Goal: Task Accomplishment & Management: Manage account settings

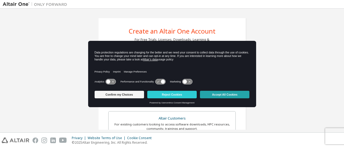
click at [230, 92] on button "Accept All Cookies" at bounding box center [224, 95] width 49 height 8
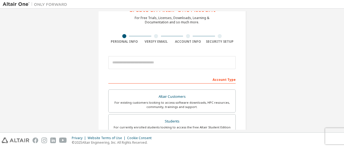
scroll to position [22, 0]
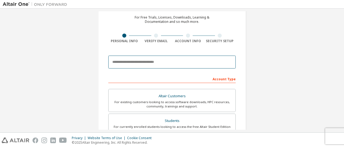
click at [168, 68] on input "email" at bounding box center [171, 62] width 127 height 13
click at [151, 61] on input "***" at bounding box center [171, 62] width 127 height 13
type input "*"
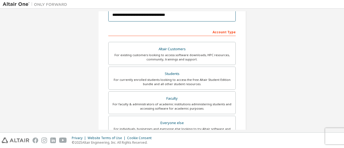
scroll to position [70, 0]
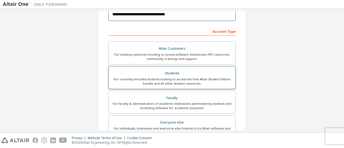
type input "**********"
click at [209, 77] on div "For currently enrolled students looking to access the free Altair Student Editi…" at bounding box center [172, 81] width 120 height 9
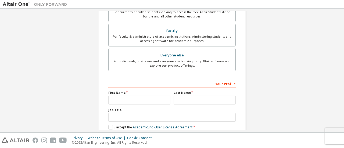
scroll to position [165, 0]
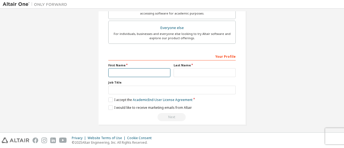
click at [149, 72] on input "text" at bounding box center [139, 72] width 62 height 9
type input "***"
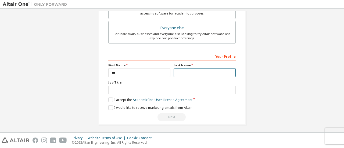
click at [190, 68] on input "text" at bounding box center [205, 72] width 62 height 9
type input "**********"
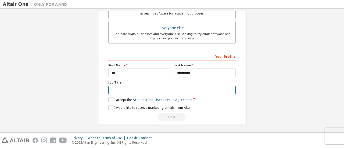
click at [167, 91] on input "text" at bounding box center [171, 90] width 127 height 9
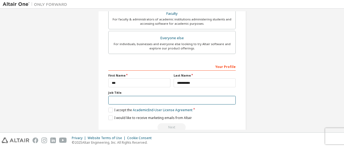
scroll to position [155, 0]
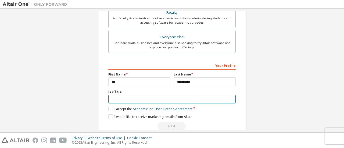
type input "*"
type input "*****"
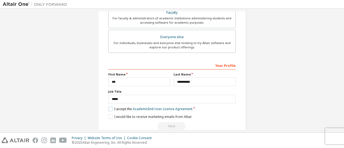
click at [109, 108] on label "I accept the Academic End-User License Agreement" at bounding box center [150, 109] width 84 height 5
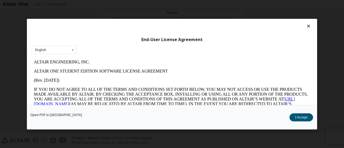
scroll to position [0, 0]
click at [298, 117] on button "I Accept" at bounding box center [302, 117] width 24 height 8
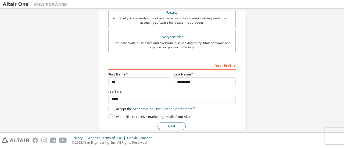
click at [168, 126] on button "Next" at bounding box center [172, 126] width 28 height 8
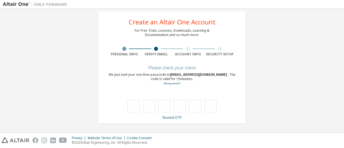
scroll to position [9, 0]
type input "*"
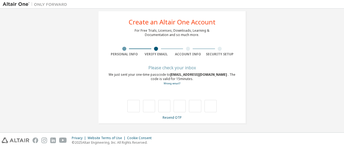
type input "*"
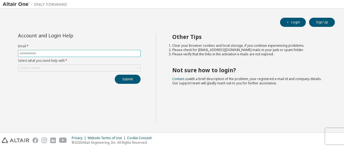
click at [104, 55] on input "text" at bounding box center [79, 53] width 120 height 4
type input "**********"
click at [62, 68] on div "Click to select" at bounding box center [79, 68] width 122 height 6
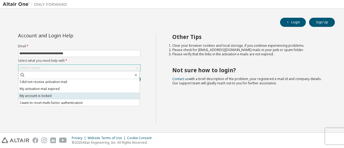
scroll to position [9, 0]
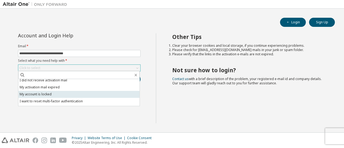
click at [57, 92] on li "My account is locked" at bounding box center [78, 94] width 121 height 7
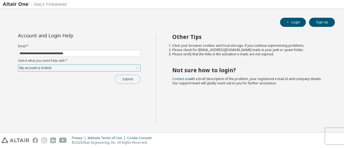
click at [122, 81] on button "Submit" at bounding box center [128, 79] width 26 height 9
click at [132, 80] on button "Submit" at bounding box center [128, 79] width 26 height 9
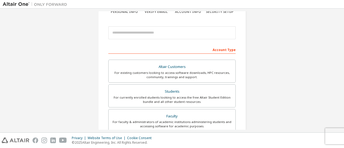
scroll to position [47, 0]
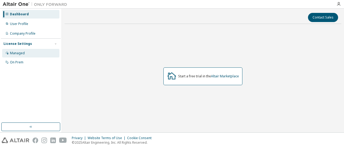
click at [21, 55] on div "Managed" at bounding box center [17, 53] width 15 height 4
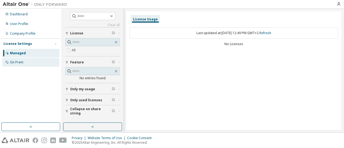
click at [13, 62] on div "On Prem" at bounding box center [16, 62] width 13 height 4
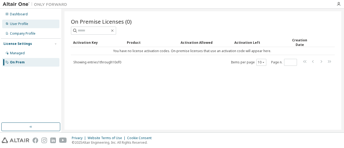
click at [24, 23] on div "User Profile" at bounding box center [19, 24] width 18 height 4
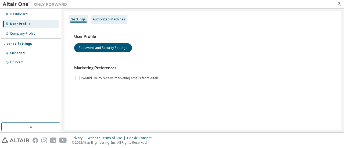
click at [118, 19] on div "Authorized Machines" at bounding box center [109, 19] width 33 height 4
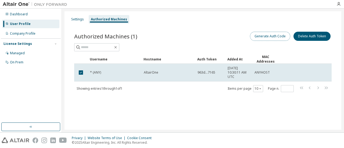
click at [275, 37] on button "Generate Auth Code" at bounding box center [270, 36] width 40 height 9
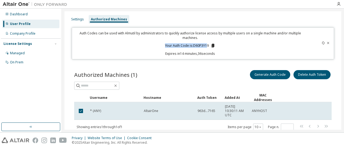
drag, startPoint x: 207, startPoint y: 45, endPoint x: 191, endPoint y: 43, distance: 15.3
click at [191, 43] on div "Auth Codes can be used with Almutil by administrators to quickly authorize lice…" at bounding box center [190, 43] width 230 height 25
click at [212, 45] on icon at bounding box center [213, 46] width 3 height 4
click at [213, 47] on icon at bounding box center [213, 46] width 3 height 4
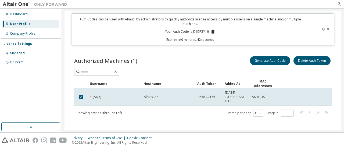
scroll to position [13, 0]
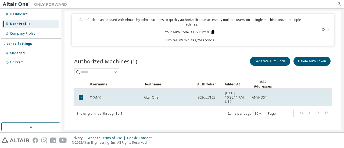
click at [212, 33] on icon at bounding box center [213, 32] width 3 height 4
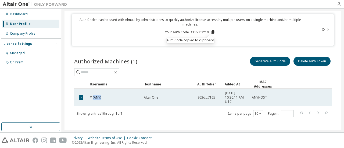
click at [91, 98] on span "* (ANY)" at bounding box center [95, 97] width 11 height 4
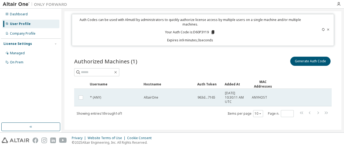
click at [102, 96] on div "* (ANY)" at bounding box center [114, 97] width 49 height 4
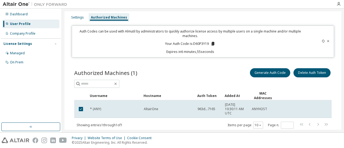
scroll to position [0, 0]
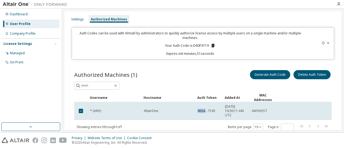
click at [202, 109] on span "963d...7165" at bounding box center [207, 111] width 18 height 4
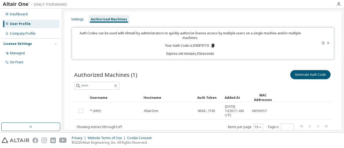
scroll to position [6, 0]
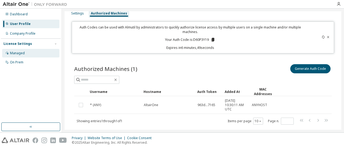
click at [20, 54] on div "Managed" at bounding box center [17, 53] width 15 height 4
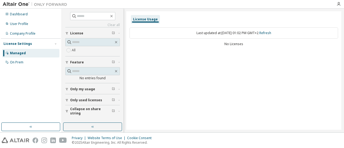
click at [78, 89] on span "Only my usage" at bounding box center [82, 89] width 25 height 4
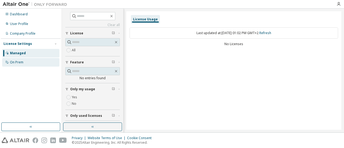
click at [29, 63] on div "On Prem" at bounding box center [30, 62] width 57 height 9
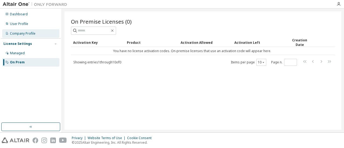
click at [34, 35] on div "Company Profile" at bounding box center [23, 33] width 26 height 4
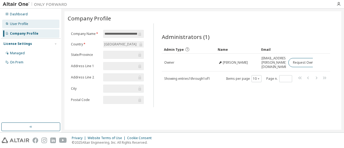
click at [34, 26] on div "User Profile" at bounding box center [30, 24] width 57 height 9
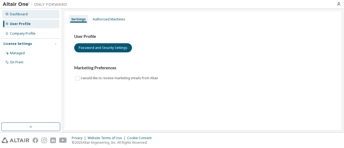
click at [21, 14] on div "Dashboard" at bounding box center [19, 14] width 18 height 4
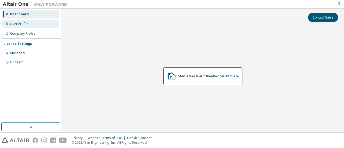
click at [21, 25] on div "User Profile" at bounding box center [19, 24] width 18 height 4
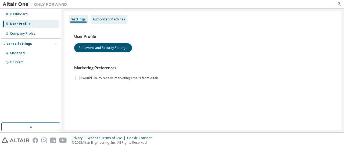
click at [117, 21] on div "Authorized Machines" at bounding box center [109, 19] width 33 height 4
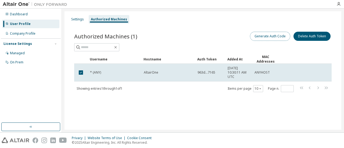
click at [264, 38] on button "Generate Auth Code" at bounding box center [270, 36] width 40 height 9
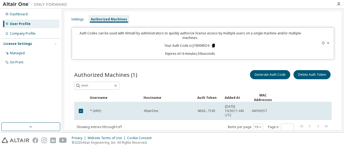
click at [213, 46] on icon at bounding box center [213, 46] width 3 height 4
click at [26, 35] on div "Company Profile" at bounding box center [23, 33] width 26 height 4
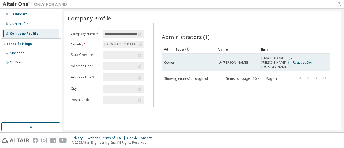
click at [301, 61] on button "Request Owner Change" at bounding box center [311, 62] width 45 height 9
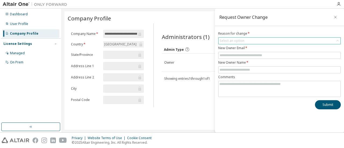
click at [256, 40] on div "Select an option" at bounding box center [280, 41] width 122 height 6
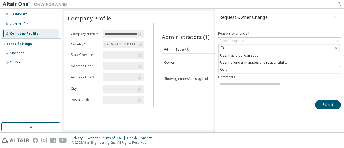
click at [254, 112] on div "Request Owner Change Reason for change * Select an option User has left organis…" at bounding box center [279, 71] width 129 height 124
click at [194, 101] on div "Administrators (1) Clear Load Save Save As Field Operator Value Select filter S…" at bounding box center [245, 67] width 181 height 81
click at [337, 18] on icon "button" at bounding box center [336, 17] width 4 height 4
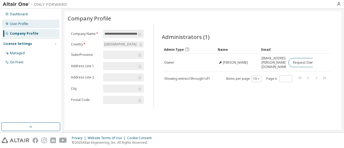
click at [32, 26] on div "User Profile" at bounding box center [30, 24] width 57 height 9
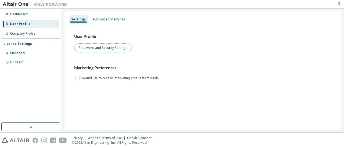
click at [115, 50] on button "Password and Security Settings" at bounding box center [103, 47] width 58 height 9
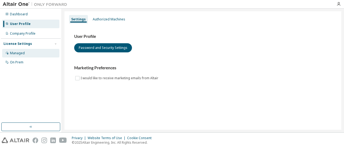
click at [38, 52] on div "Managed" at bounding box center [30, 53] width 57 height 9
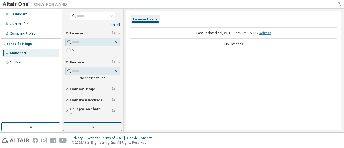
click at [270, 34] on link "Refresh" at bounding box center [265, 33] width 12 height 5
click at [31, 33] on div "Company Profile" at bounding box center [23, 33] width 26 height 4
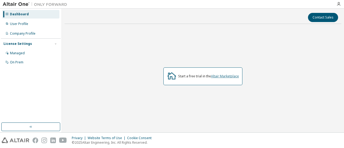
click at [223, 77] on link "Altair Marketplace" at bounding box center [225, 76] width 28 height 5
